Goal: Task Accomplishment & Management: Manage account settings

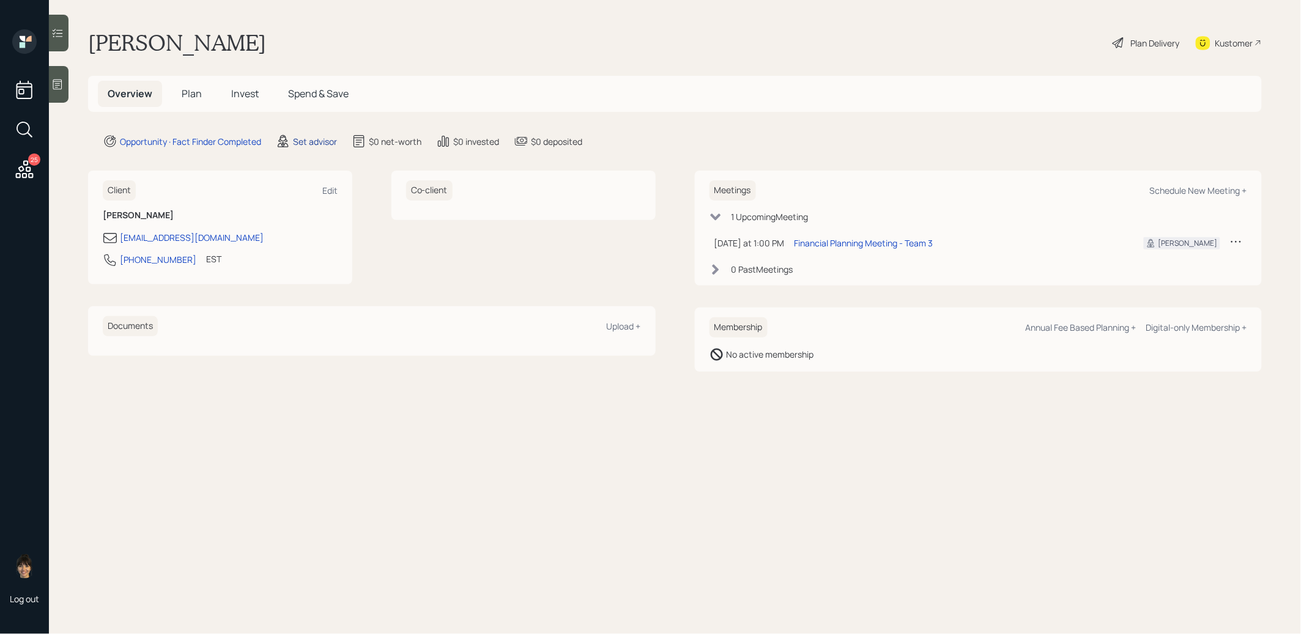
click at [320, 137] on div "Set advisor" at bounding box center [315, 141] width 44 height 13
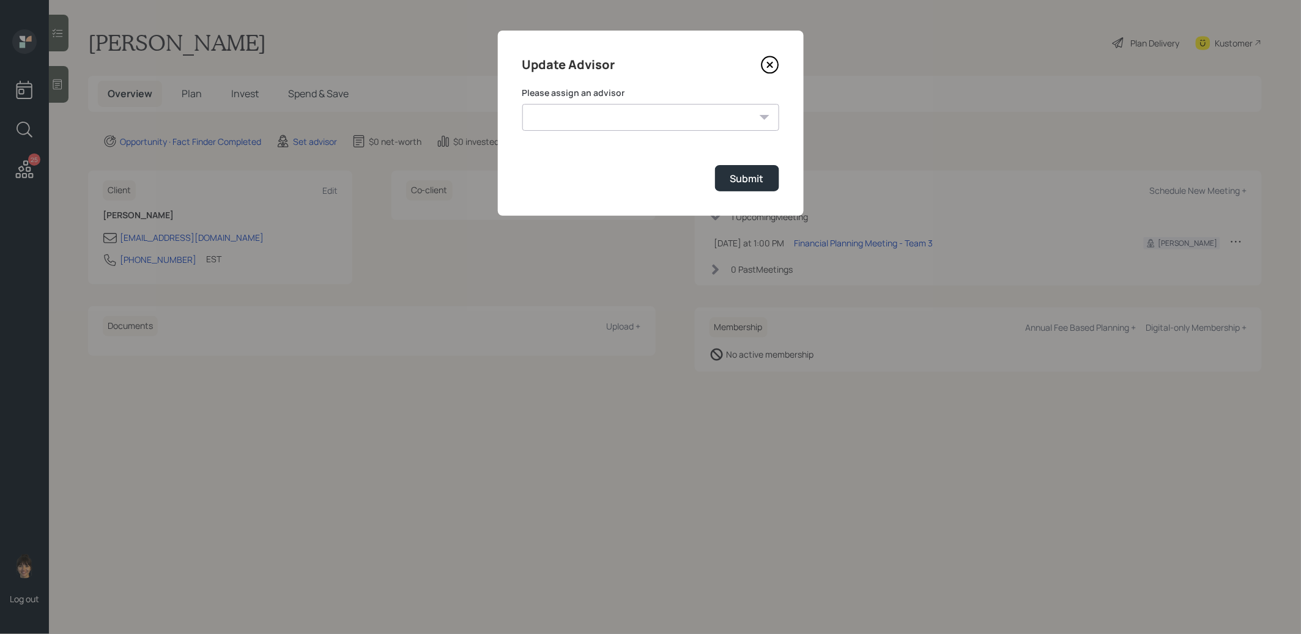
click at [626, 117] on select "[PERSON_NAME] [PERSON_NAME] [PERSON_NAME] [PERSON_NAME] End [PERSON_NAME] [PERS…" at bounding box center [650, 117] width 257 height 27
click at [522, 104] on select "[PERSON_NAME] [PERSON_NAME] [PERSON_NAME] [PERSON_NAME] End [PERSON_NAME] [PERS…" at bounding box center [650, 117] width 257 height 27
click at [600, 122] on select "[PERSON_NAME] [PERSON_NAME] [PERSON_NAME] [PERSON_NAME] End [PERSON_NAME] [PERS…" at bounding box center [650, 117] width 257 height 27
select select "8b79112e-3cfb-44f9-89e7-15267fe946c1"
click at [522, 104] on select "[PERSON_NAME] [PERSON_NAME] [PERSON_NAME] [PERSON_NAME] End [PERSON_NAME] [PERS…" at bounding box center [650, 117] width 257 height 27
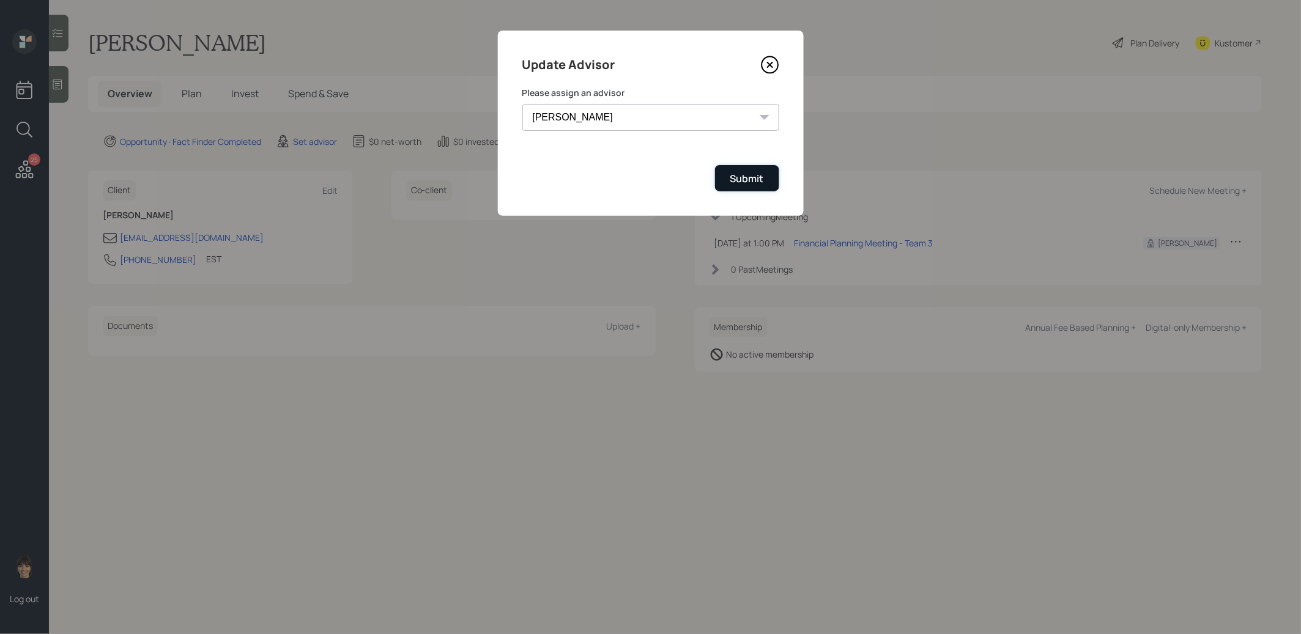
click at [750, 174] on div "Submit" at bounding box center [747, 178] width 34 height 13
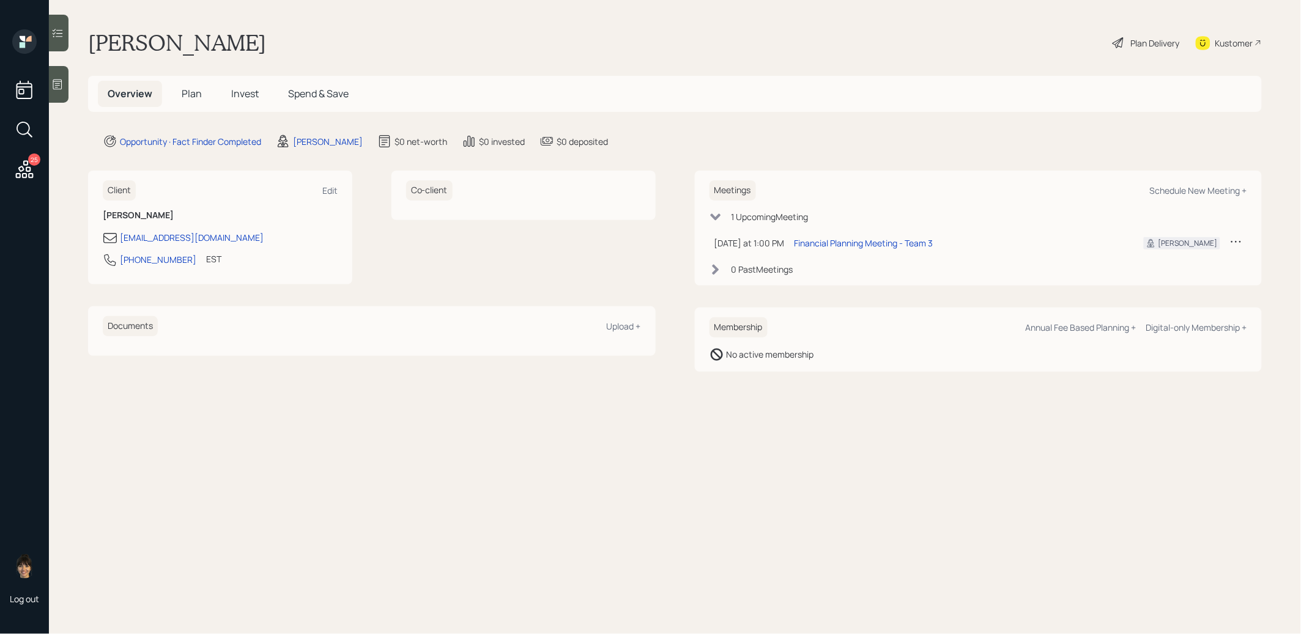
click at [62, 83] on icon at bounding box center [57, 84] width 12 height 12
